Goal: Task Accomplishment & Management: Use online tool/utility

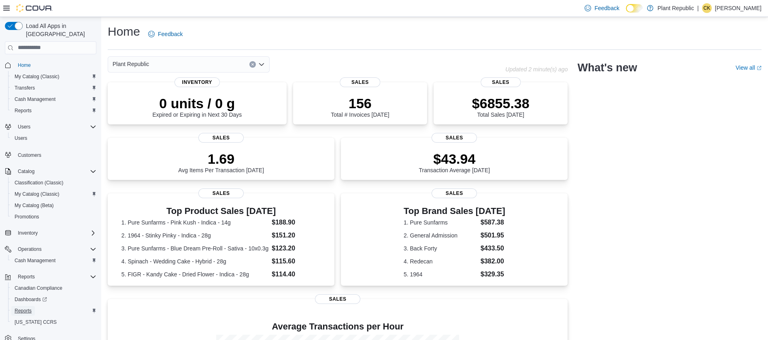
click at [26, 307] on span "Reports" at bounding box center [23, 310] width 17 height 6
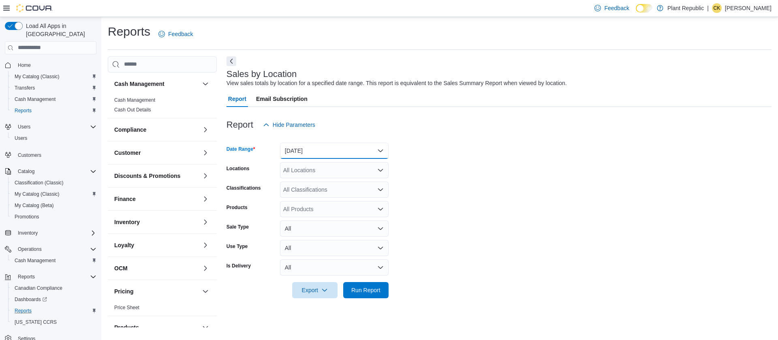
click at [381, 148] on button "[DATE]" at bounding box center [334, 151] width 109 height 16
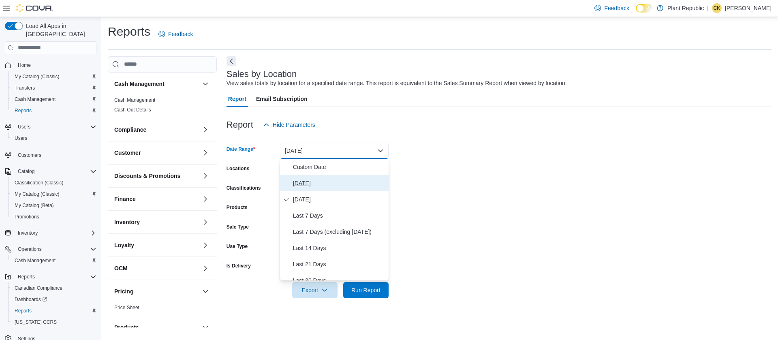
click at [305, 187] on span "[DATE]" at bounding box center [339, 183] width 92 height 10
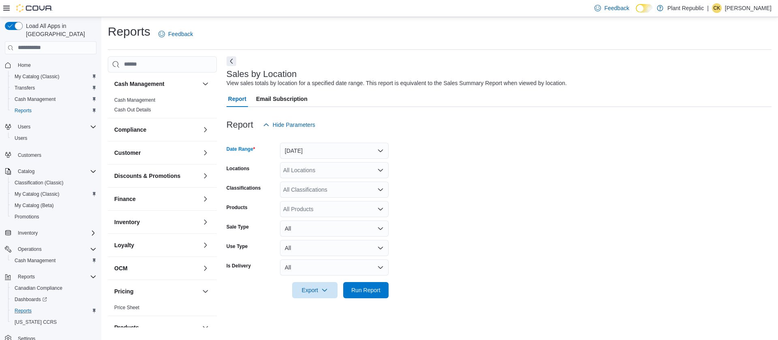
click at [378, 170] on icon "Open list of options" at bounding box center [380, 170] width 6 height 6
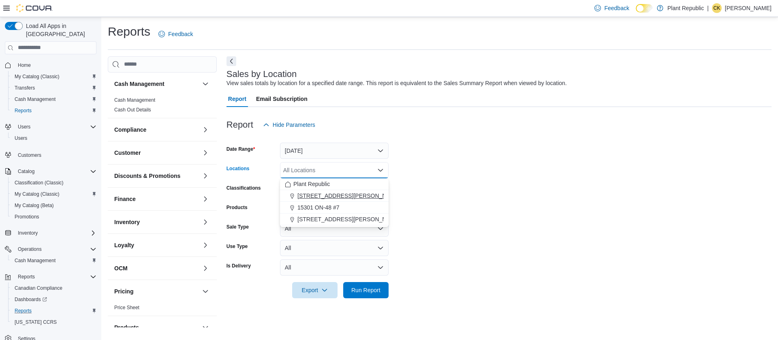
click at [305, 192] on span "[STREET_ADDRESS][PERSON_NAME]" at bounding box center [348, 196] width 103 height 8
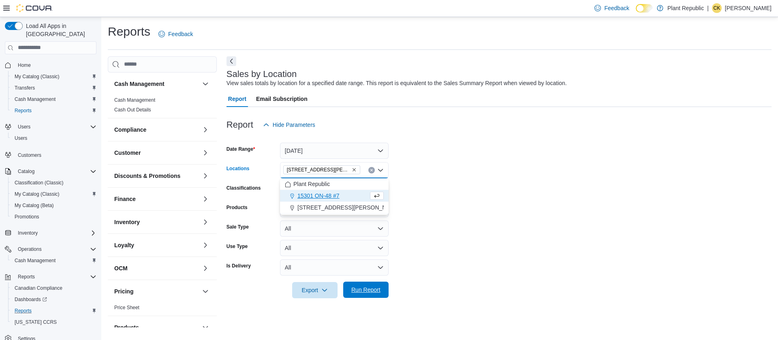
click at [361, 287] on span "Run Report" at bounding box center [365, 290] width 29 height 8
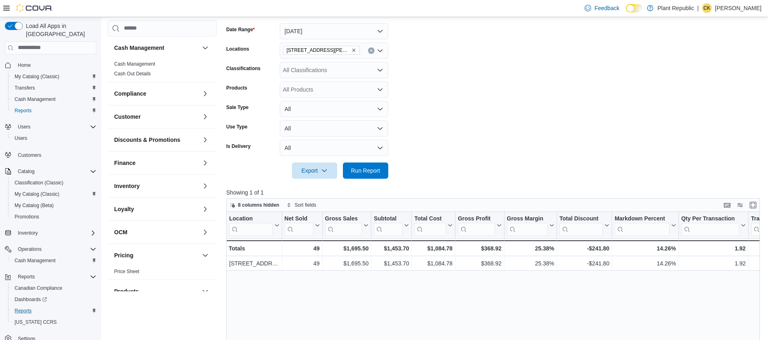
scroll to position [119, 0]
